Goal: Find specific page/section: Find specific page/section

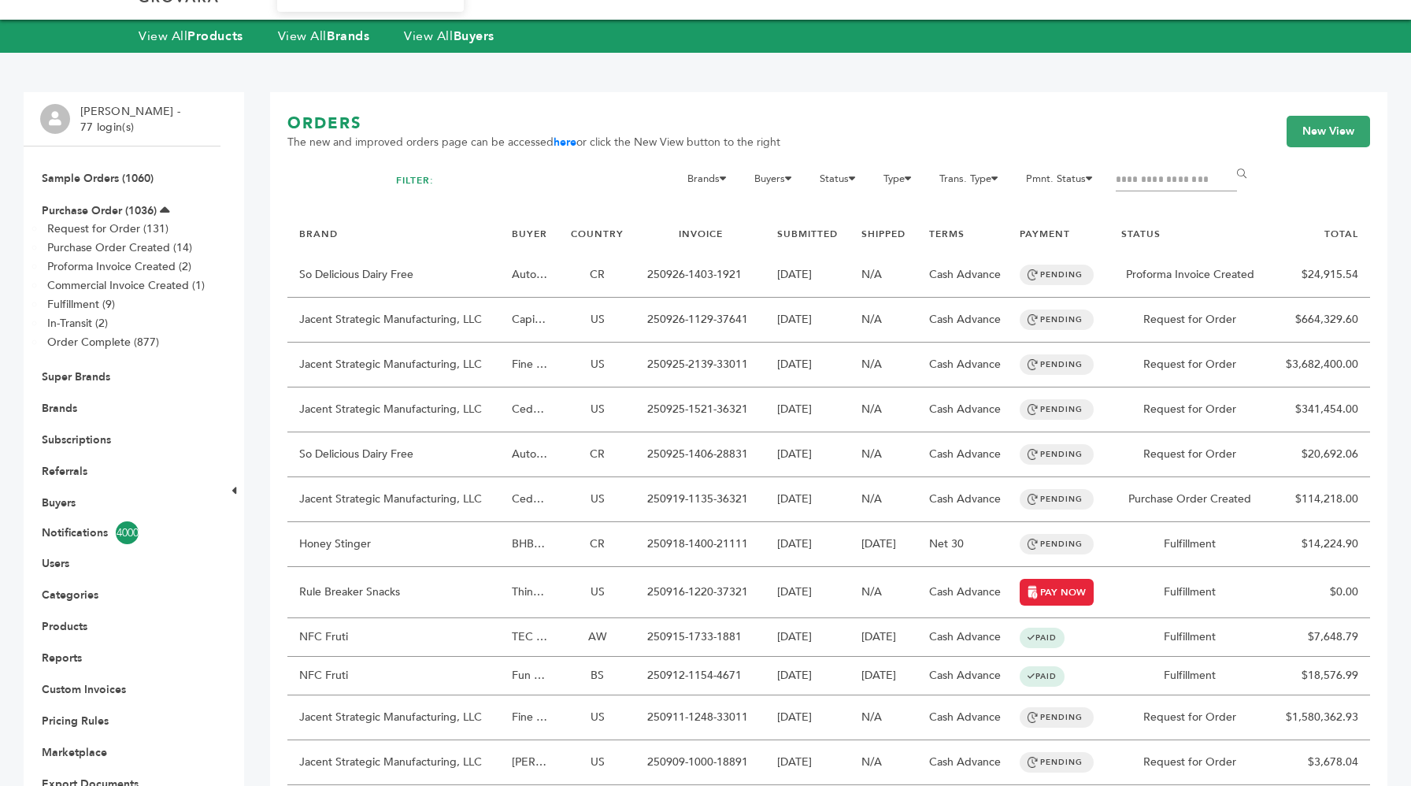
scroll to position [43, 0]
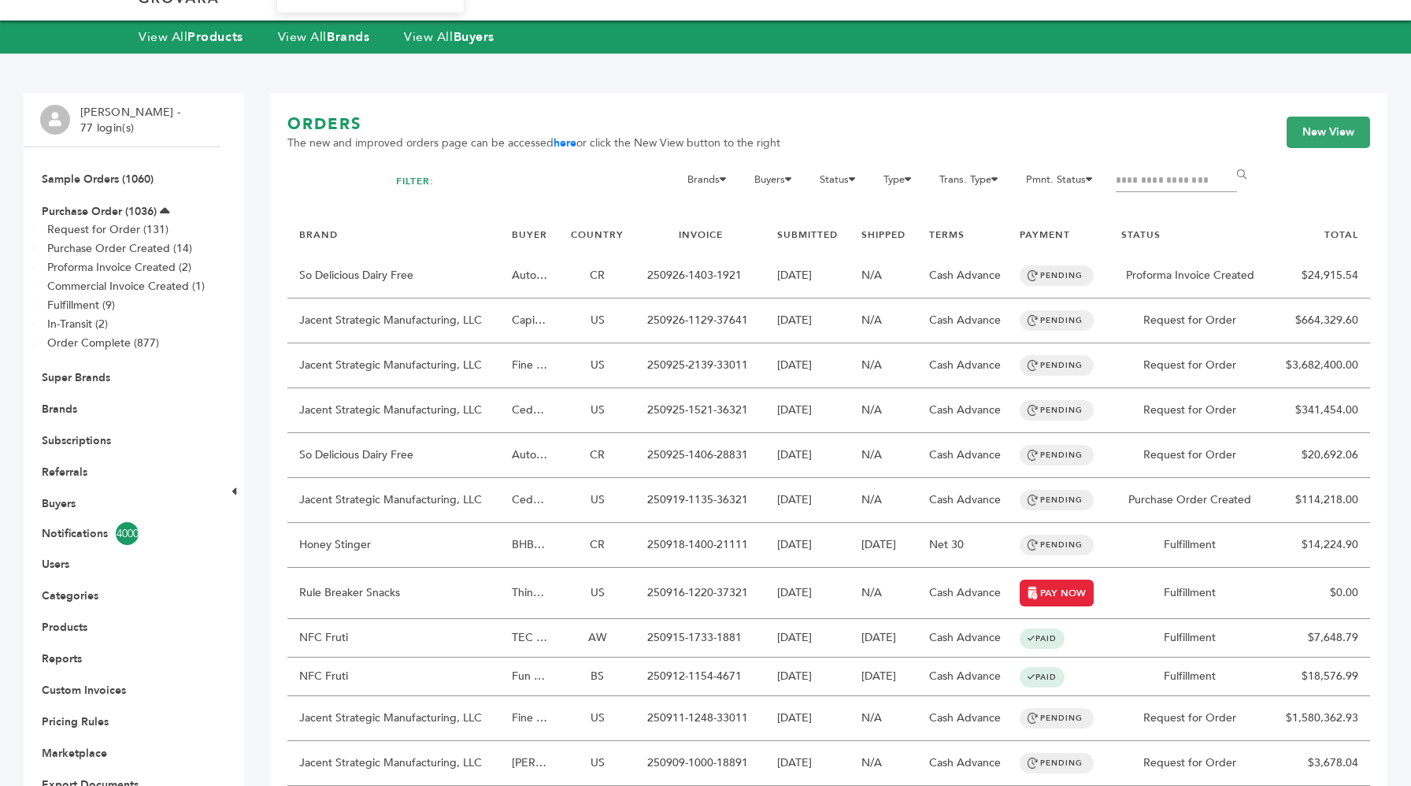
click at [71, 417] on li "Brands" at bounding box center [122, 408] width 164 height 31
click at [69, 405] on link "Brands" at bounding box center [59, 409] width 35 height 15
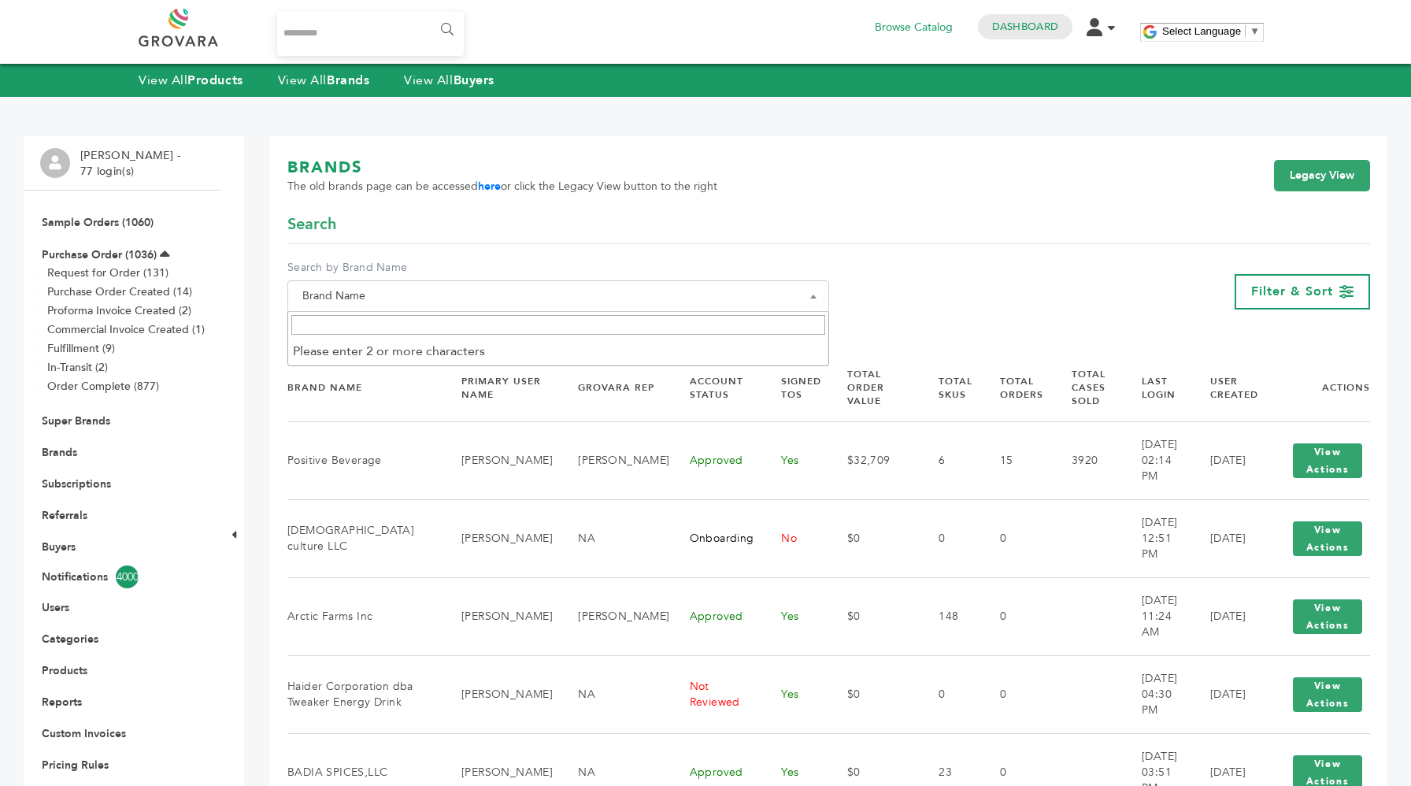
click at [439, 283] on span "Brand Name" at bounding box center [558, 295] width 542 height 31
click at [433, 342] on li "Please enter 2 or more characters" at bounding box center [558, 351] width 540 height 27
click at [405, 330] on input "Search" at bounding box center [558, 325] width 534 height 20
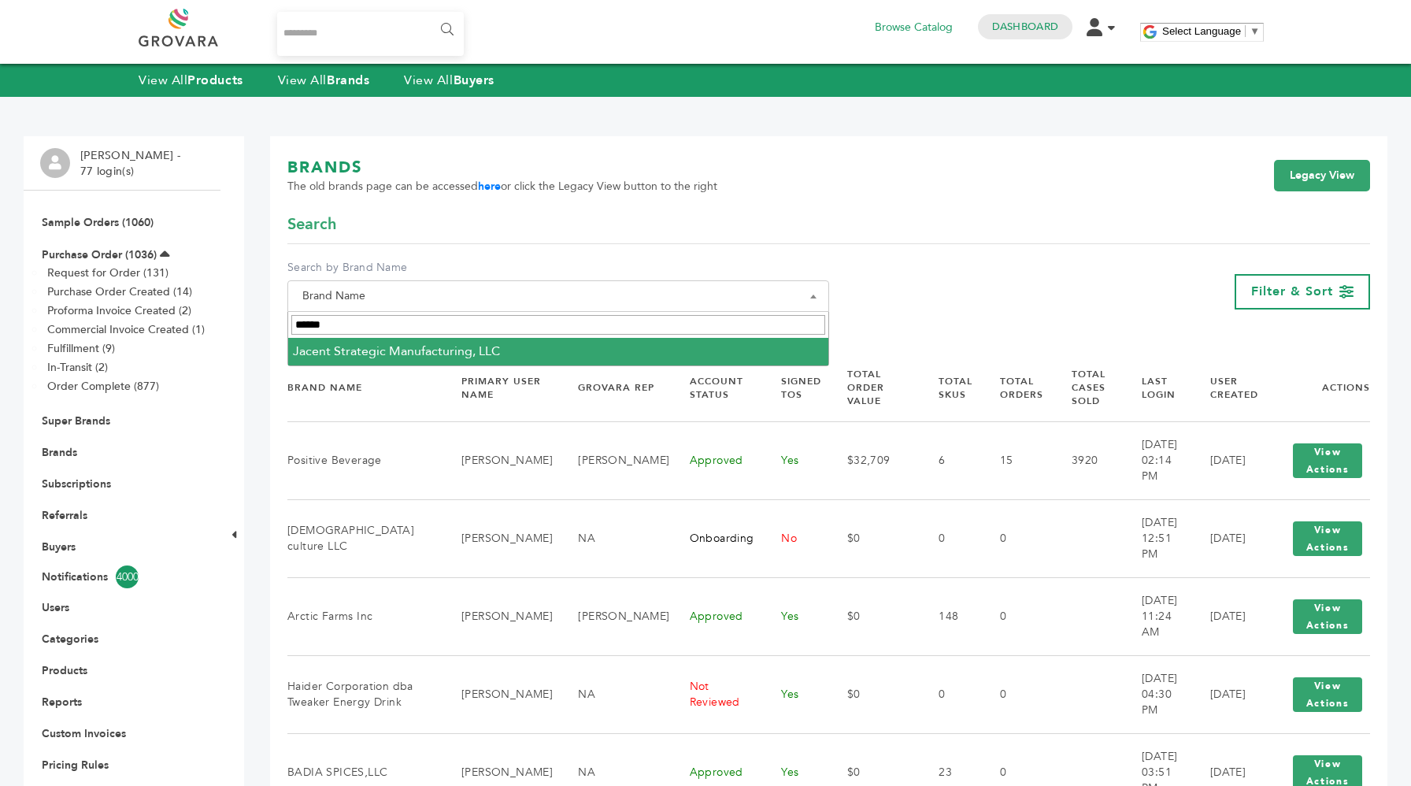
type input "******"
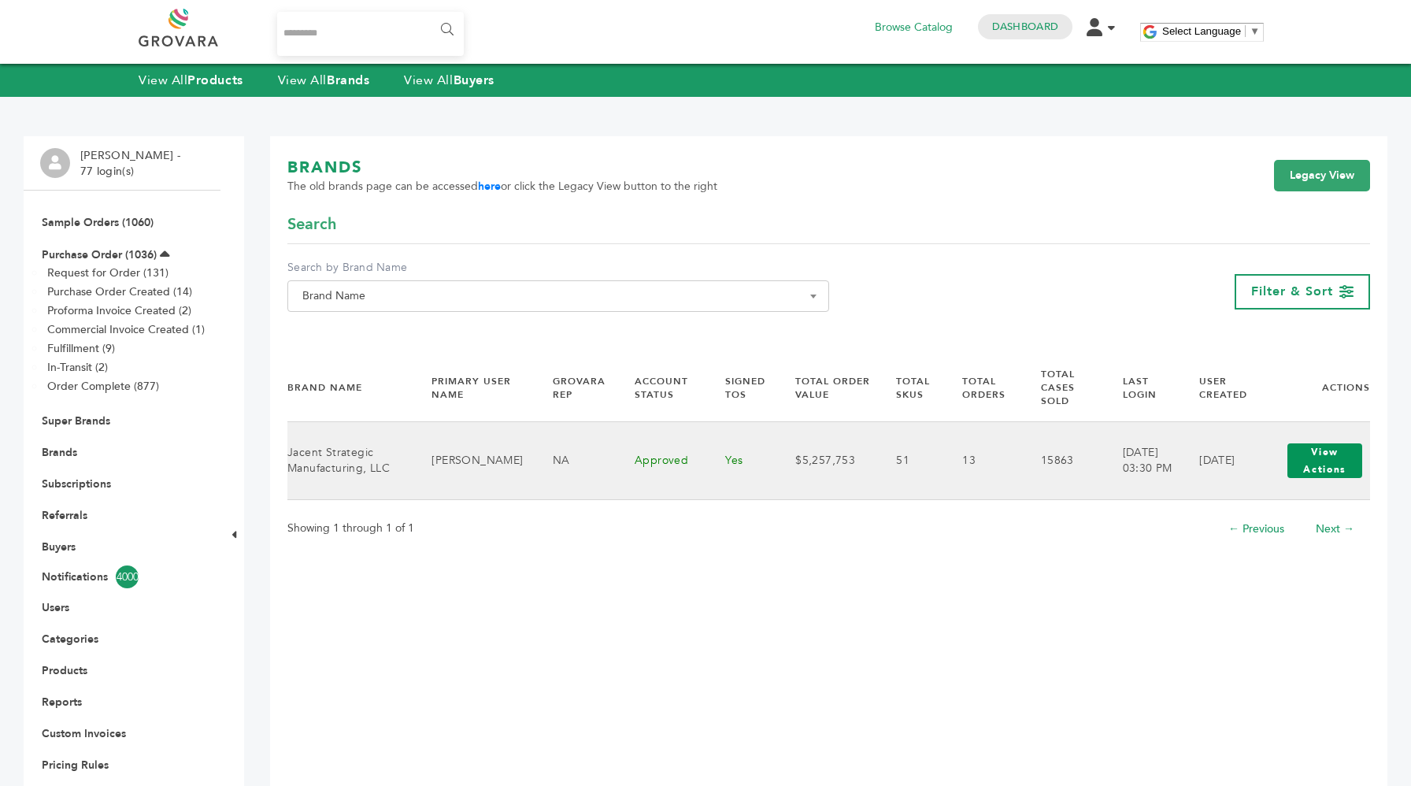
click at [1311, 468] on button "View Actions" at bounding box center [1324, 460] width 75 height 35
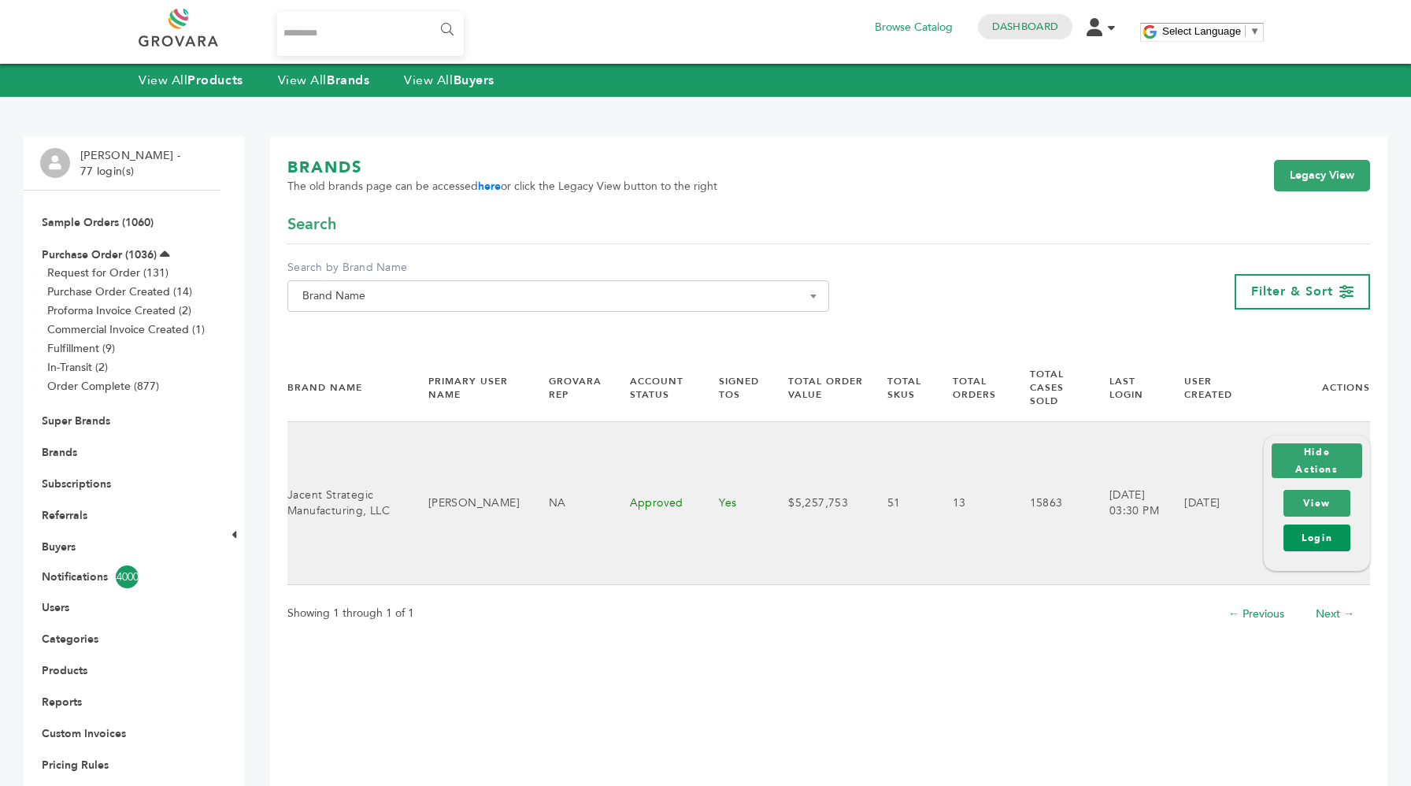
click at [1314, 538] on link "Login" at bounding box center [1316, 537] width 67 height 27
